Goal: Communication & Community: Answer question/provide support

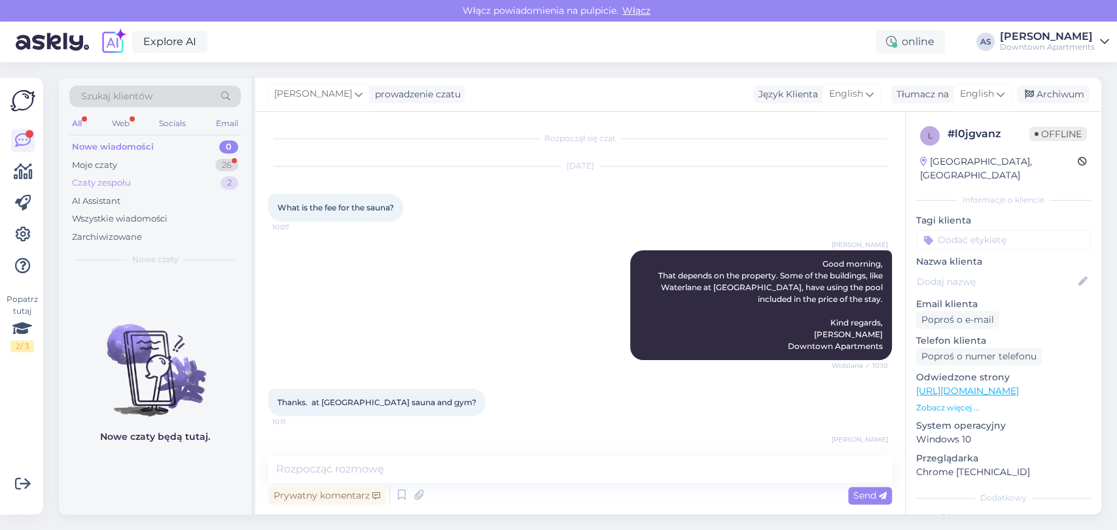
scroll to position [625, 0]
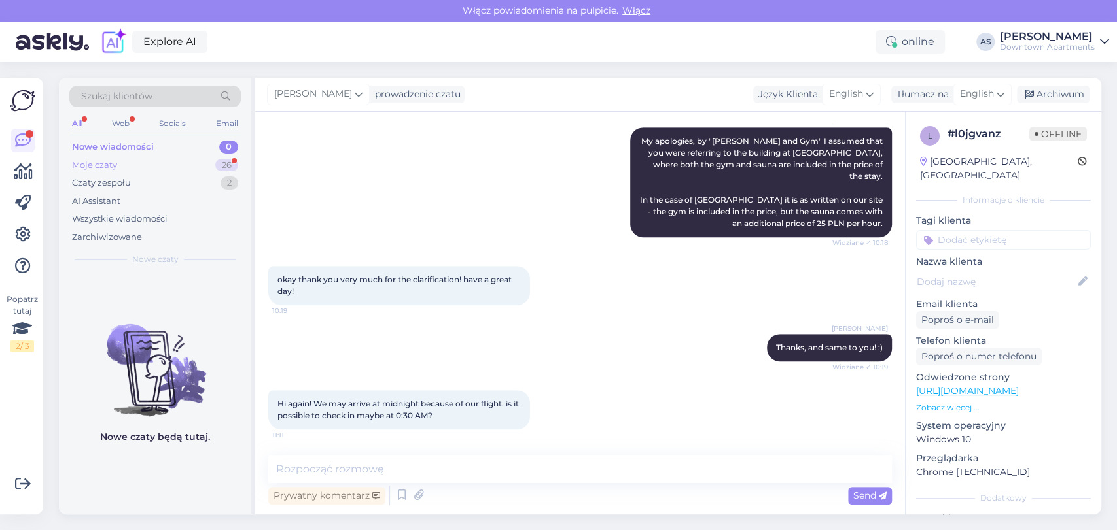
click at [218, 163] on div "26" at bounding box center [226, 165] width 23 height 13
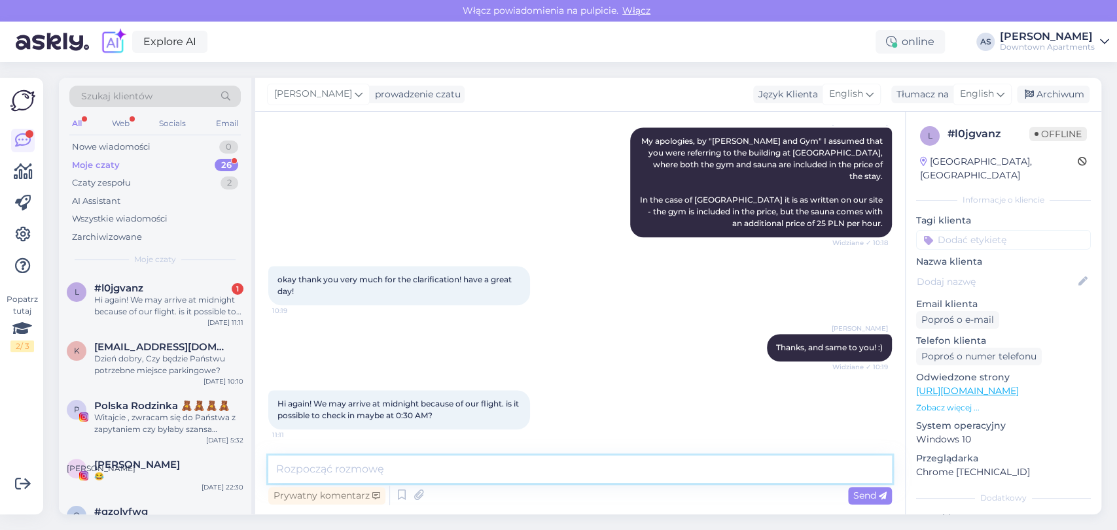
click at [523, 467] on textarea at bounding box center [579, 469] width 623 height 27
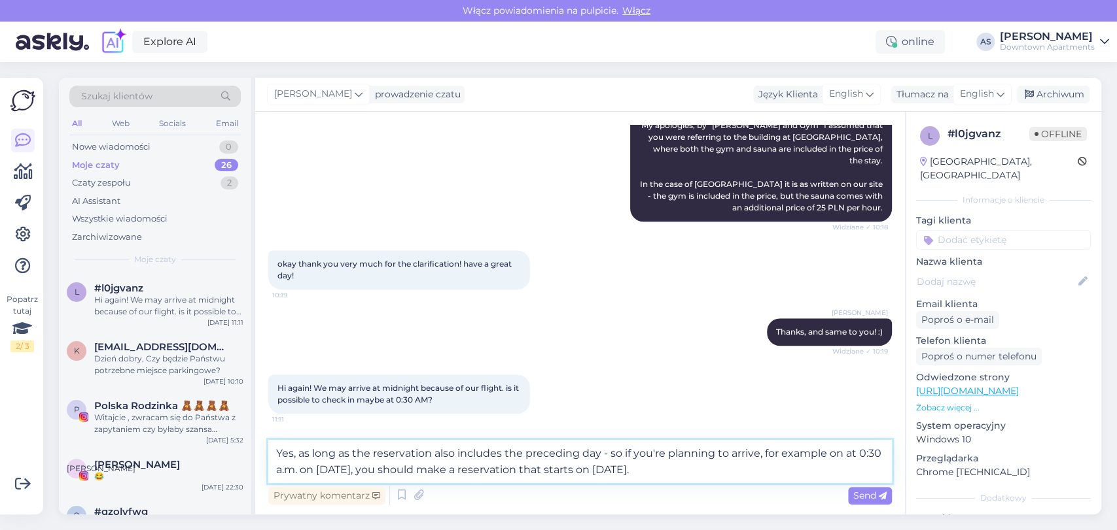
click at [375, 451] on textarea "Yes, as long as the reservation also includes the preceding day - so if you're …" at bounding box center [579, 461] width 623 height 43
click at [381, 451] on textarea "Yes, as long as the reservation also includes the preceding day - so if you're …" at bounding box center [579, 461] width 623 height 43
click at [564, 474] on textarea "Yes, as long as the apartment booking also includes the preceding day - so if y…" at bounding box center [579, 461] width 623 height 43
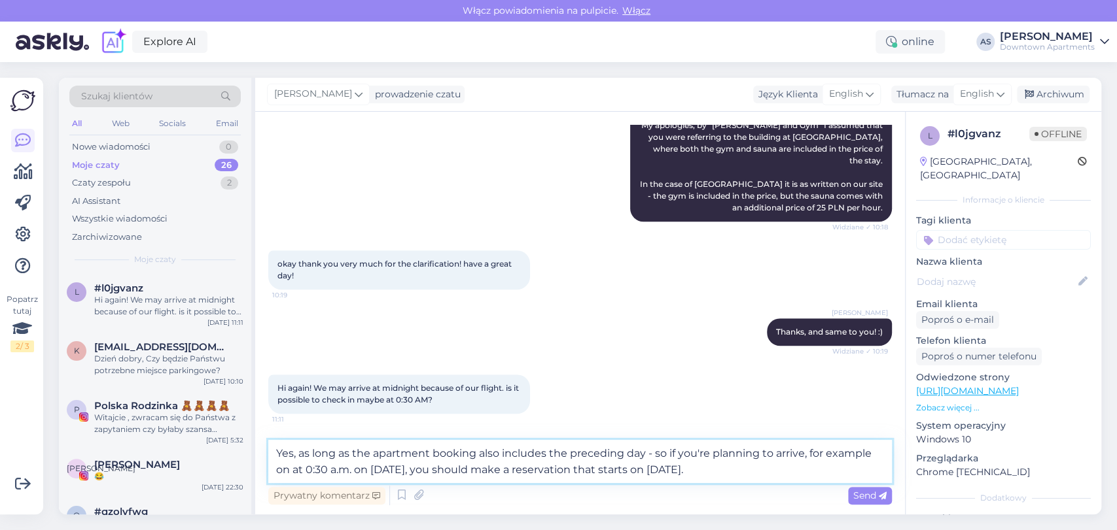
click at [796, 470] on textarea "Yes, as long as the apartment booking also includes the preceding day - so if y…" at bounding box center [579, 461] width 623 height 43
click at [288, 468] on textarea "Yes, as long as the apartment booking also includes the preceding day - so if y…" at bounding box center [579, 461] width 623 height 43
type textarea "Yes, as long as the apartment booking also includes the preceding day - so if y…"
click at [863, 489] on div "Send" at bounding box center [870, 496] width 44 height 18
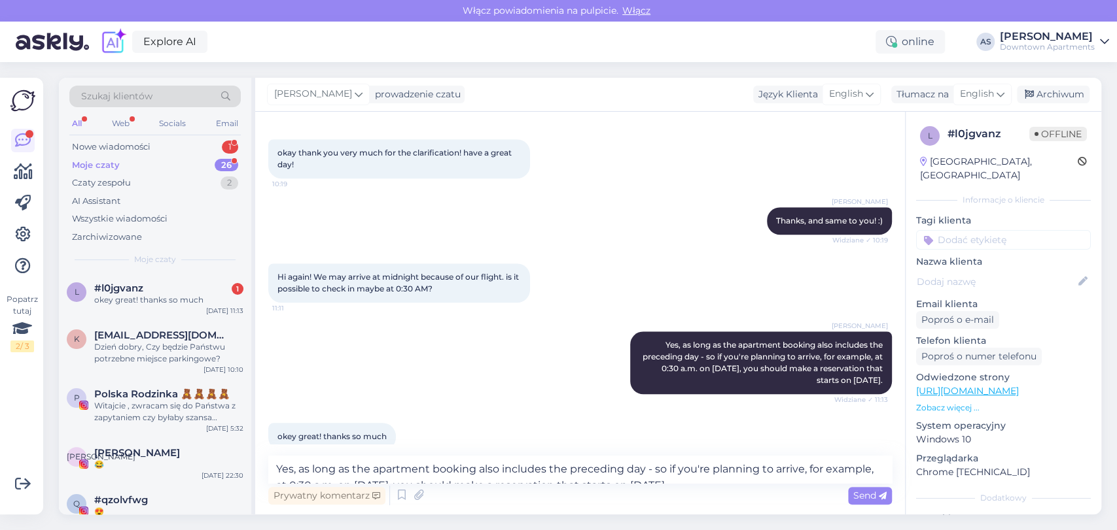
scroll to position [773, 0]
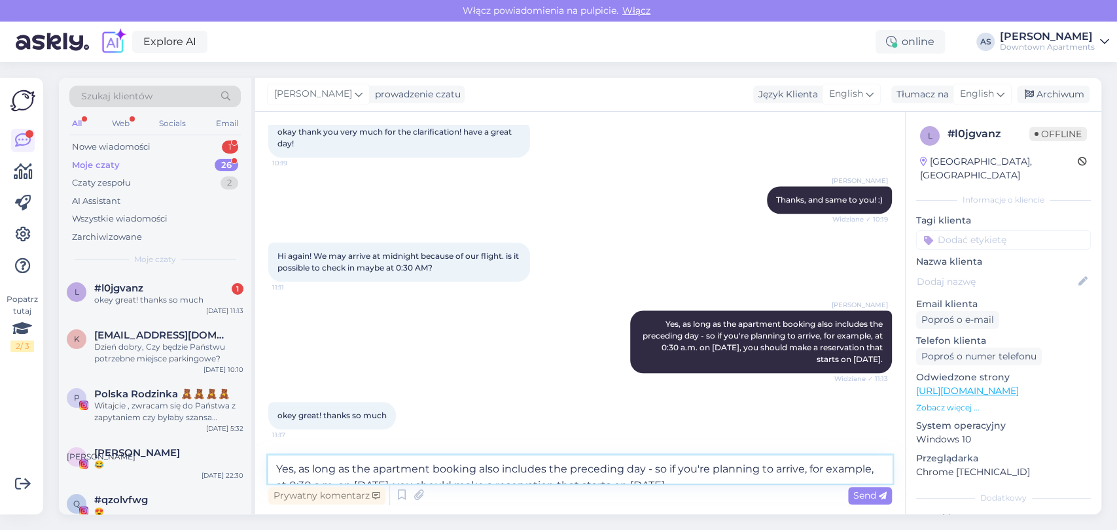
click at [424, 477] on textarea "Yes, as long as the apartment booking also includes the preceding day - so if y…" at bounding box center [579, 469] width 623 height 27
type textarea "I'm glad I could help! :)"
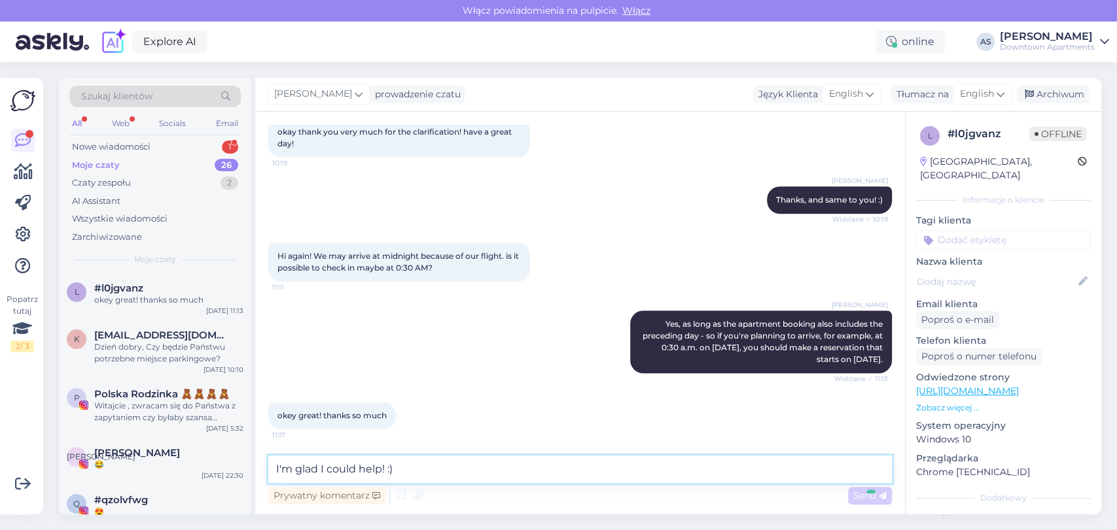
scroll to position [829, 0]
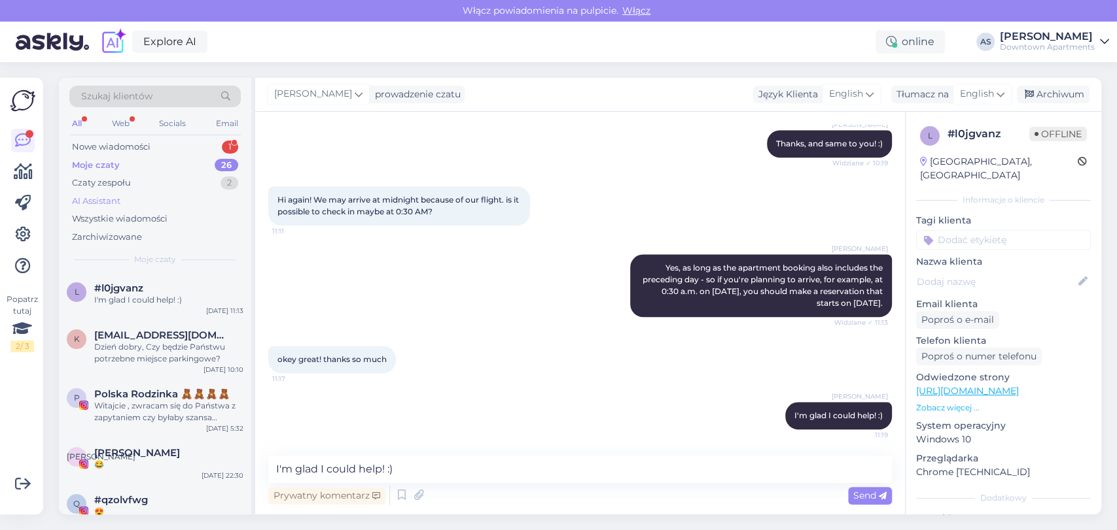
click at [179, 192] on div "AI Assistant" at bounding box center [154, 201] width 171 height 18
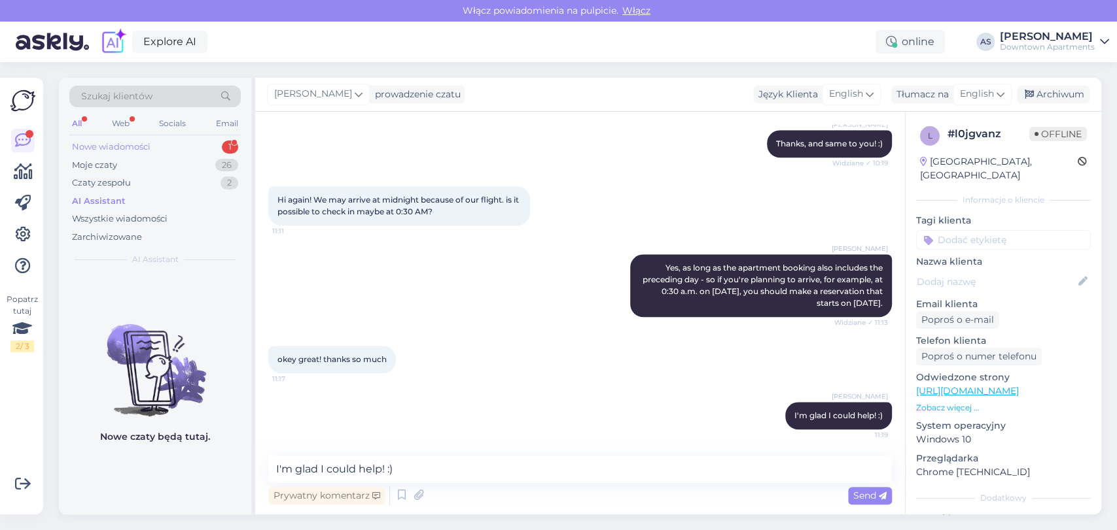
click at [173, 143] on div "Nowe wiadomości 1" at bounding box center [154, 147] width 171 height 18
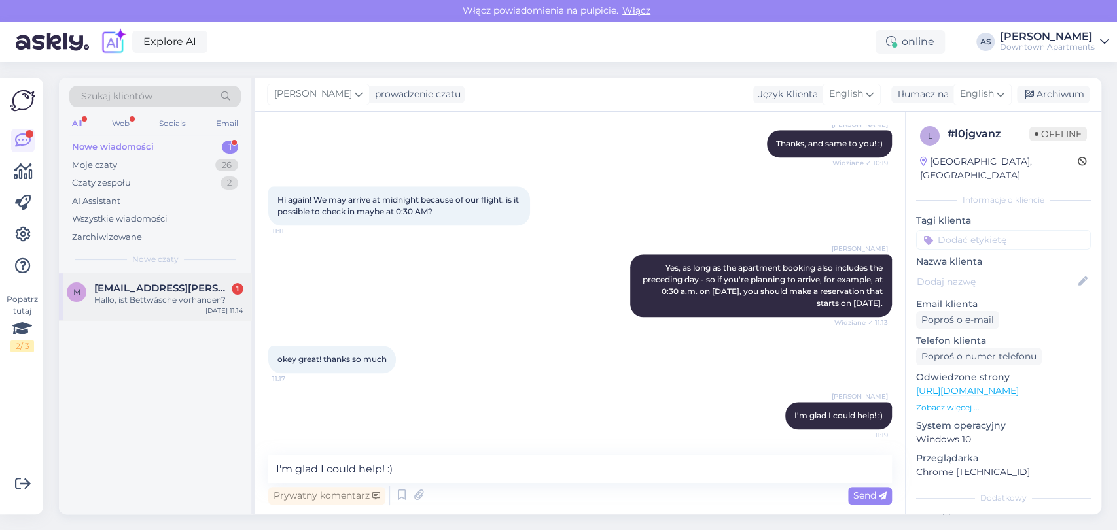
click at [157, 288] on span "[EMAIL_ADDRESS][PERSON_NAME][DOMAIN_NAME]" at bounding box center [162, 289] width 136 height 12
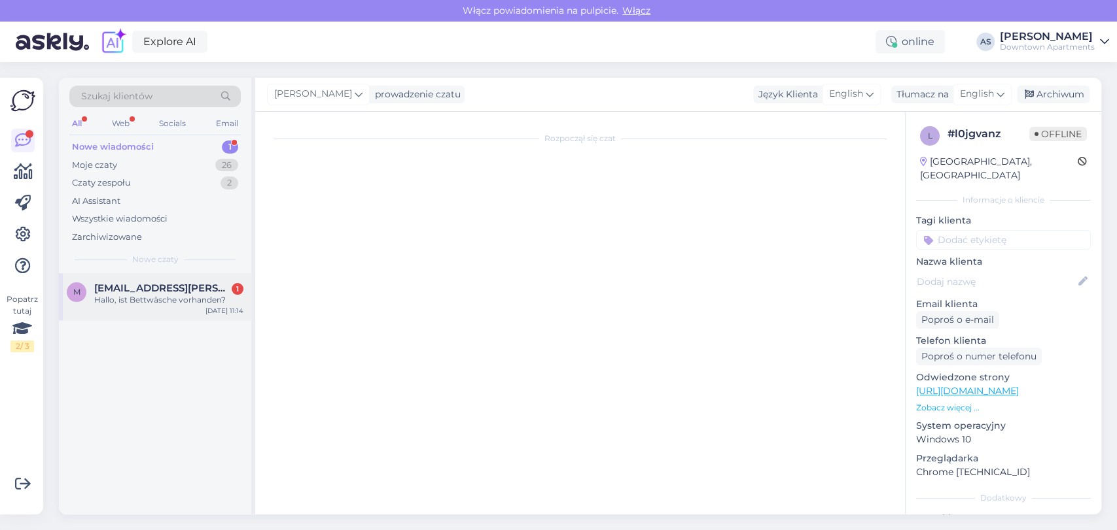
scroll to position [0, 0]
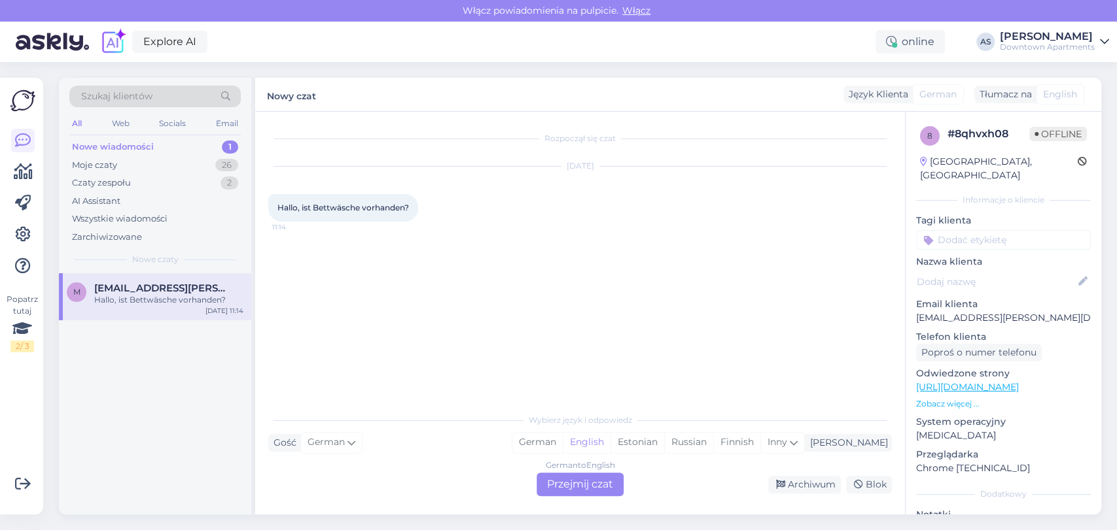
click at [581, 483] on div "German to English Przejmij czat" at bounding box center [579, 485] width 87 height 24
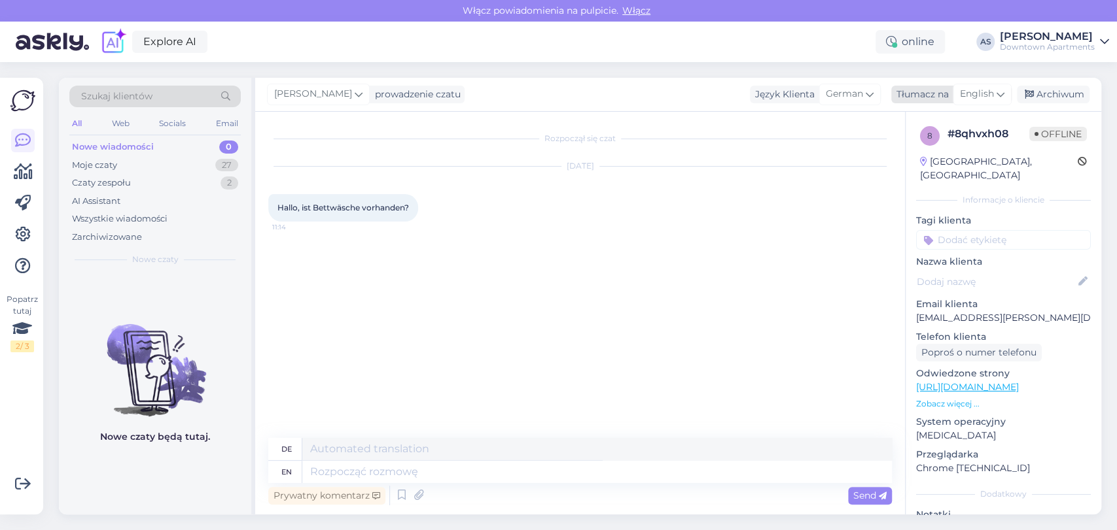
click at [952, 95] on div "English" at bounding box center [981, 94] width 59 height 21
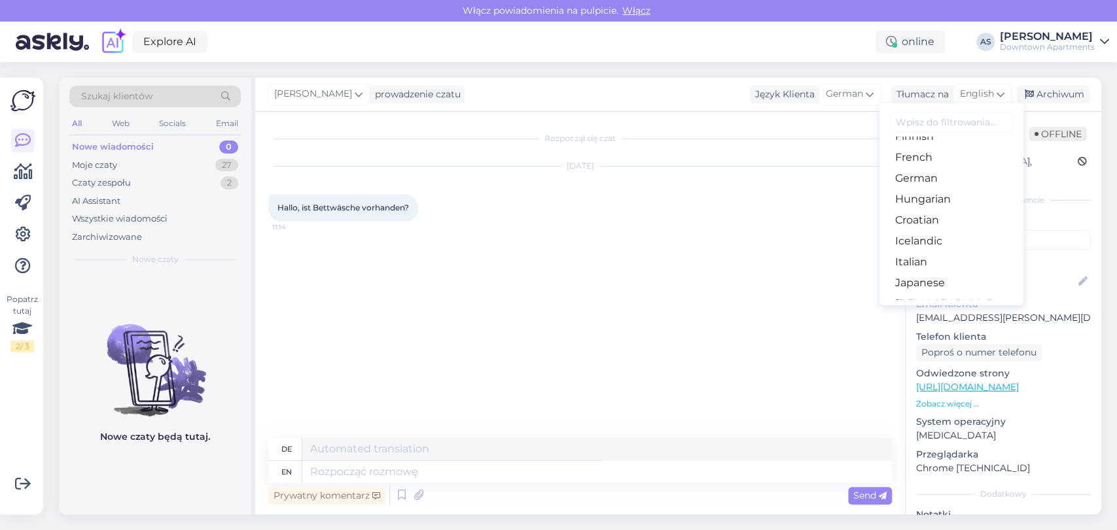
scroll to position [290, 0]
drag, startPoint x: 278, startPoint y: 209, endPoint x: 411, endPoint y: 200, distance: 133.7
click at [411, 200] on div "Hallo, ist Bettwäsche vorhanden? 11:14" at bounding box center [343, 207] width 150 height 27
copy span "Hallo, ist Bettwäsche vorhanden?"
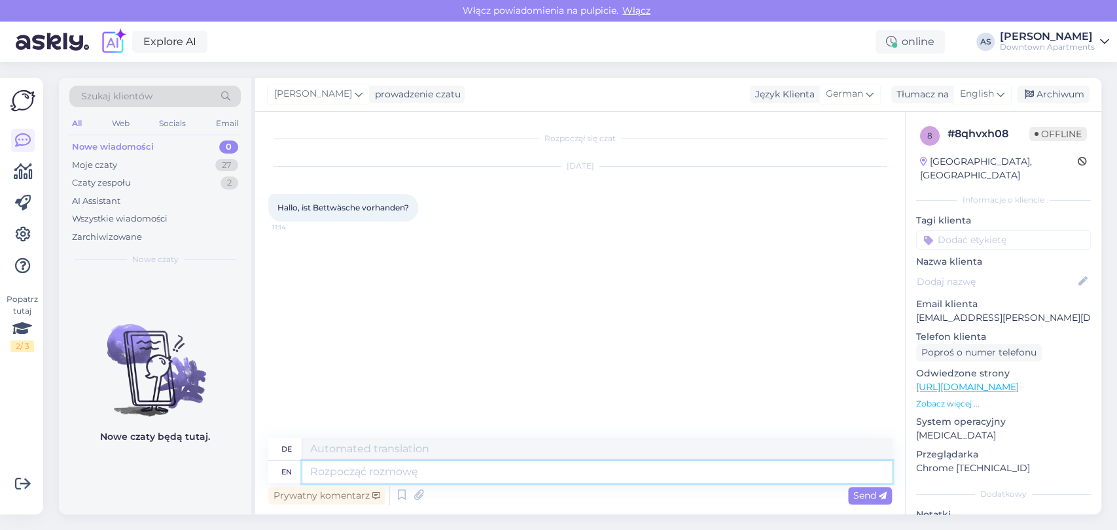
click at [604, 468] on textarea at bounding box center [596, 472] width 589 height 22
type textarea "Good mo"
type textarea "Gut"
type textarea "Good morning, It i"
type textarea "Guten Morgen, Es"
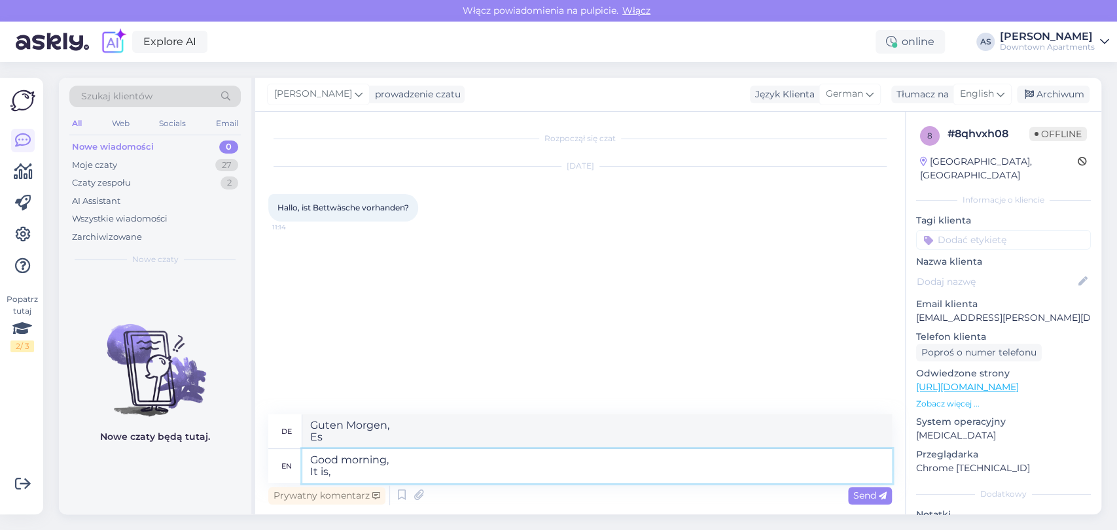
type textarea "Good morning, It is, p"
type textarea "Guten Morgen, Es ist,"
type textarea "Good morning, It is p"
type textarea "Guten Morgen, Es ist"
type textarea "Good morning, It is provided, t"
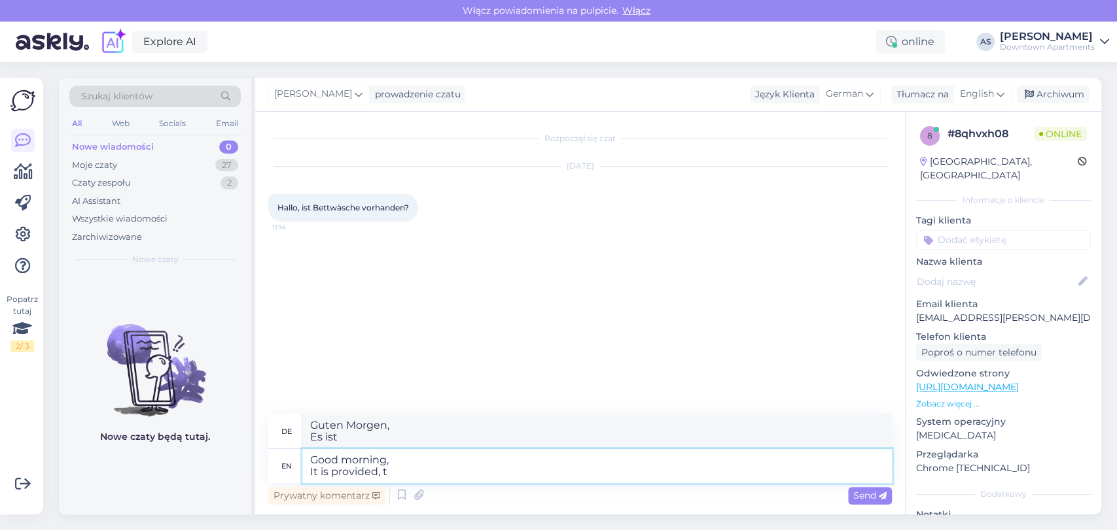
type textarea "Guten Morgen, Es ist vorgesehen,"
type textarea "Good morning, It is provided, tes."
type textarea "Guten Morgen, Es ist vorgesehen,"
type textarea "Good morning, It is provided, yes."
type textarea "Guten Morgen, Es ist vorgesehen, ja."
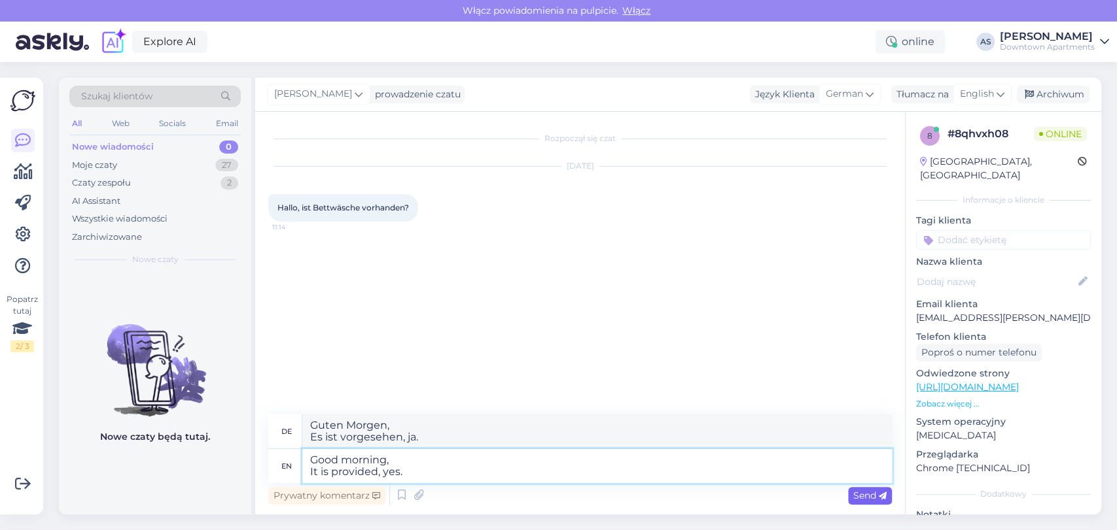
type textarea "Good morning, It is provided, yes."
click at [873, 487] on div "Send" at bounding box center [870, 496] width 44 height 18
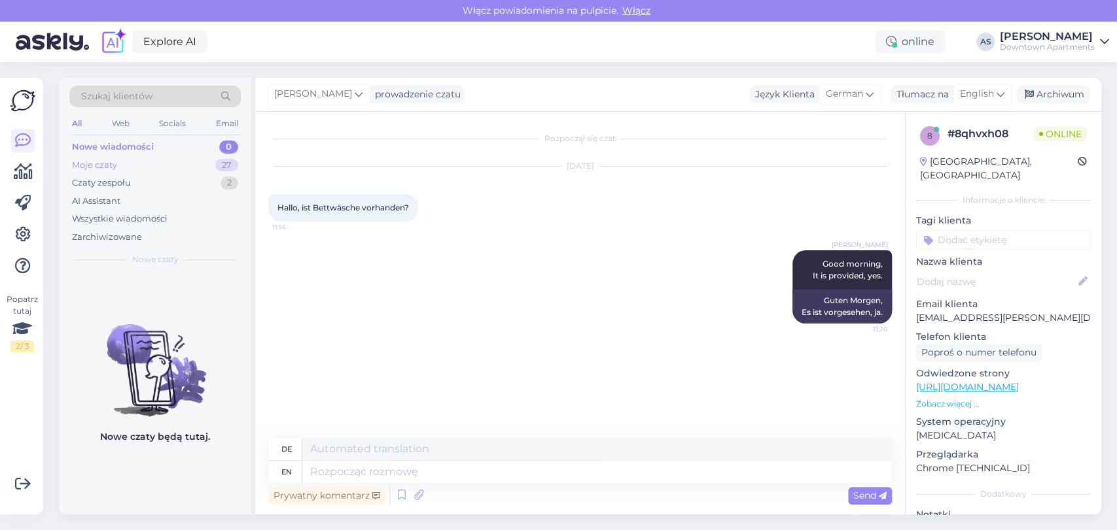
click at [185, 161] on div "Moje czaty 27" at bounding box center [154, 165] width 171 height 18
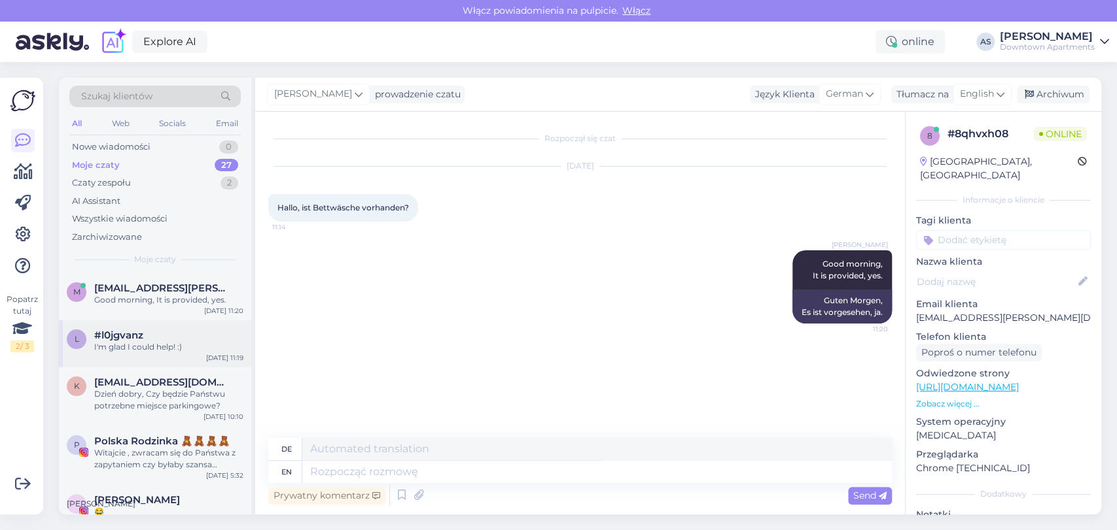
click at [178, 330] on div "#l0jgvanz" at bounding box center [168, 336] width 149 height 12
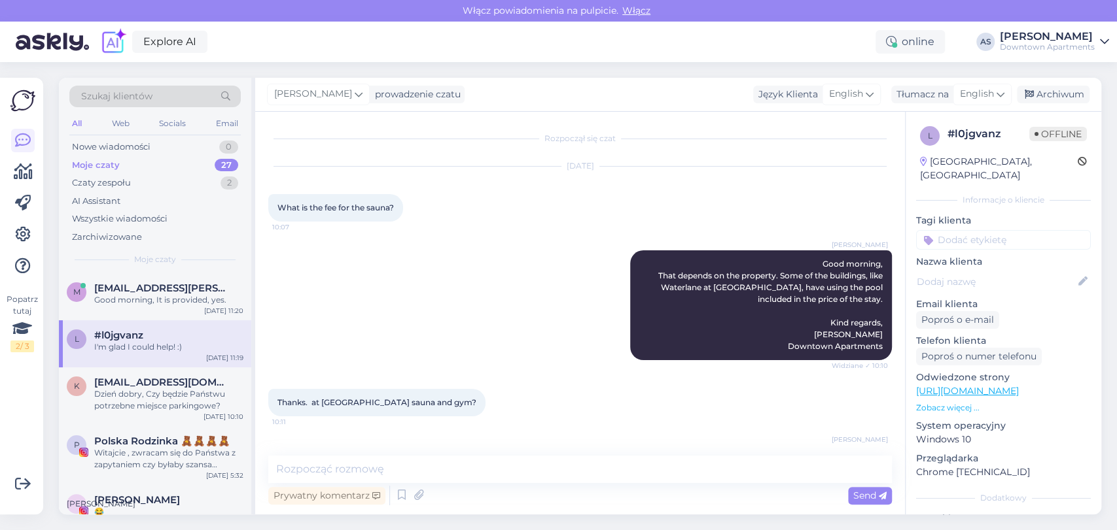
scroll to position [829, 0]
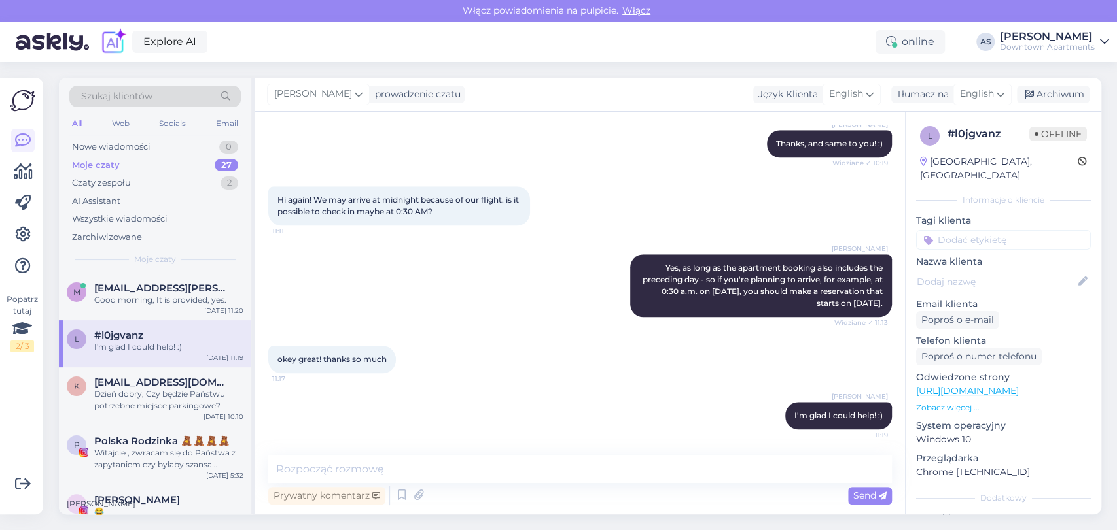
click at [458, 307] on div "[PERSON_NAME] Yes, as long as the apartment booking also includes the preceding…" at bounding box center [579, 286] width 623 height 92
